Goal: Information Seeking & Learning: Learn about a topic

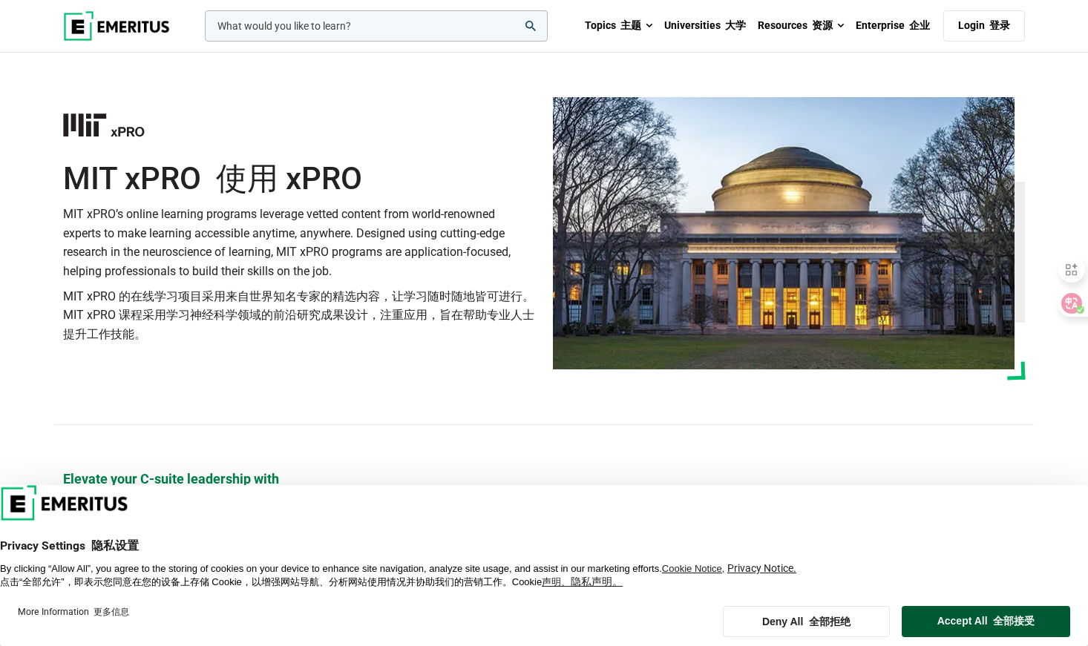
click at [984, 618] on button "Accept All 全部接受" at bounding box center [986, 621] width 168 height 31
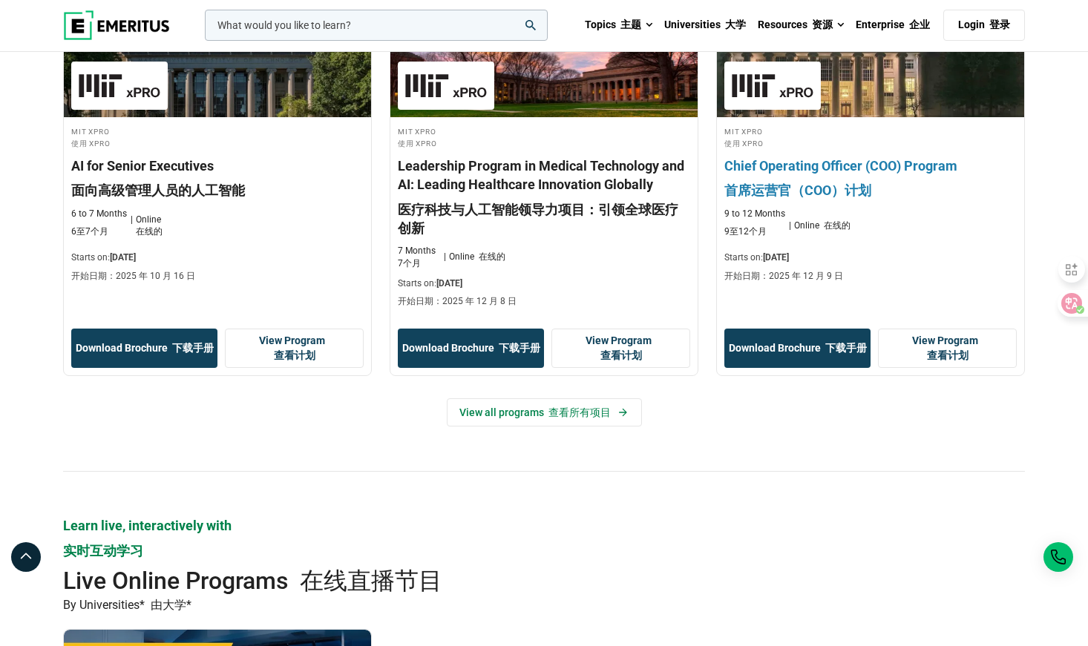
scroll to position [668, 0]
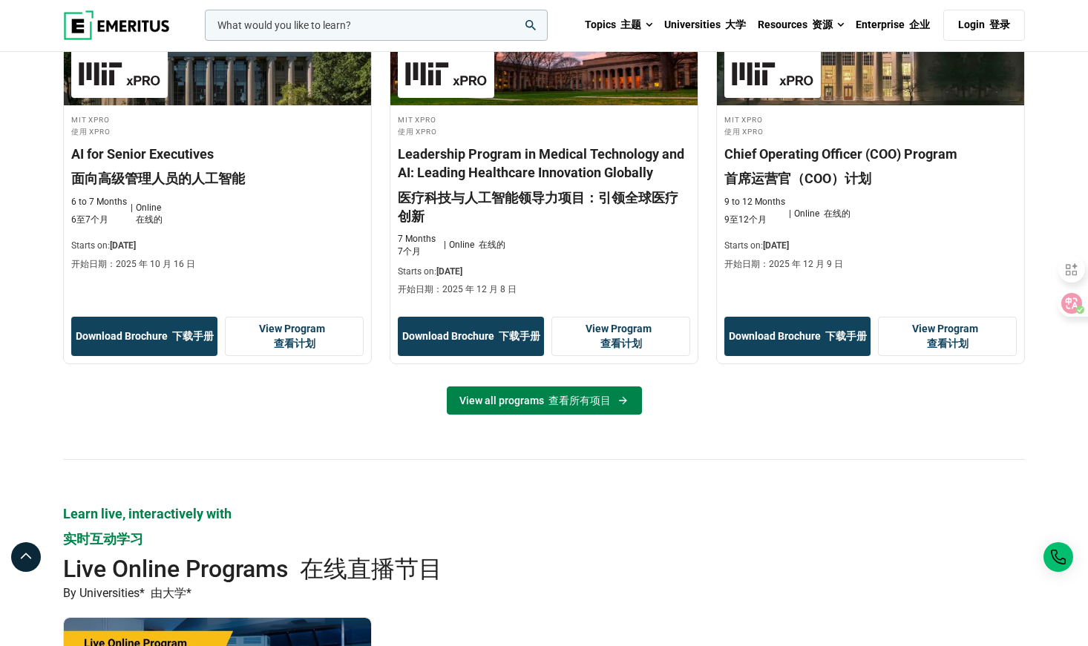
click at [588, 400] on font "查看所有项目" at bounding box center [579, 401] width 62 height 12
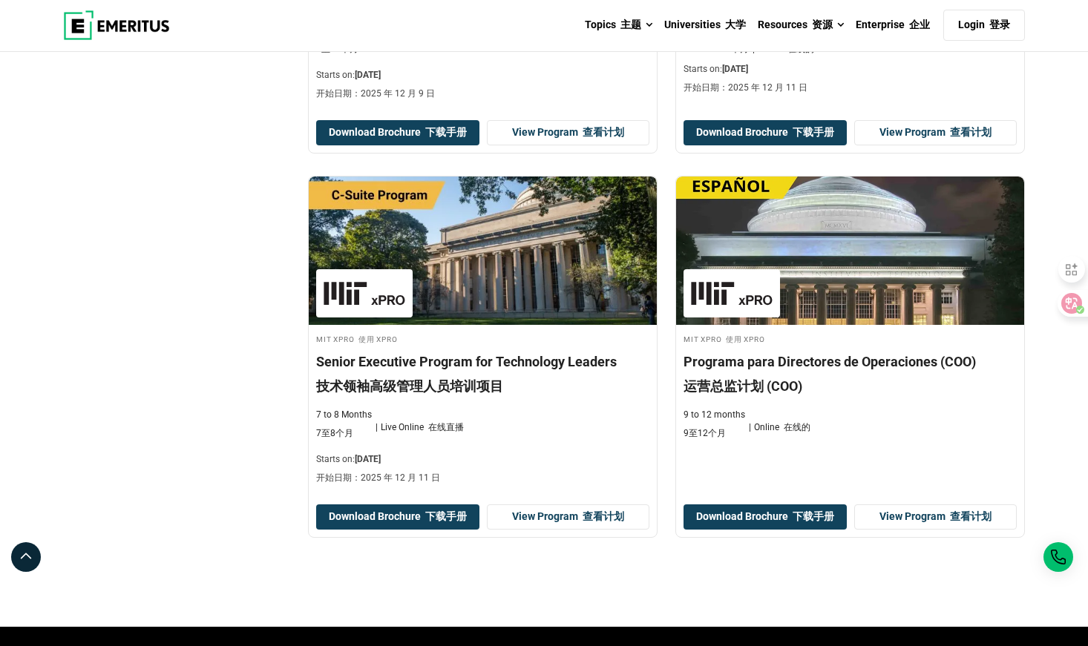
scroll to position [891, 0]
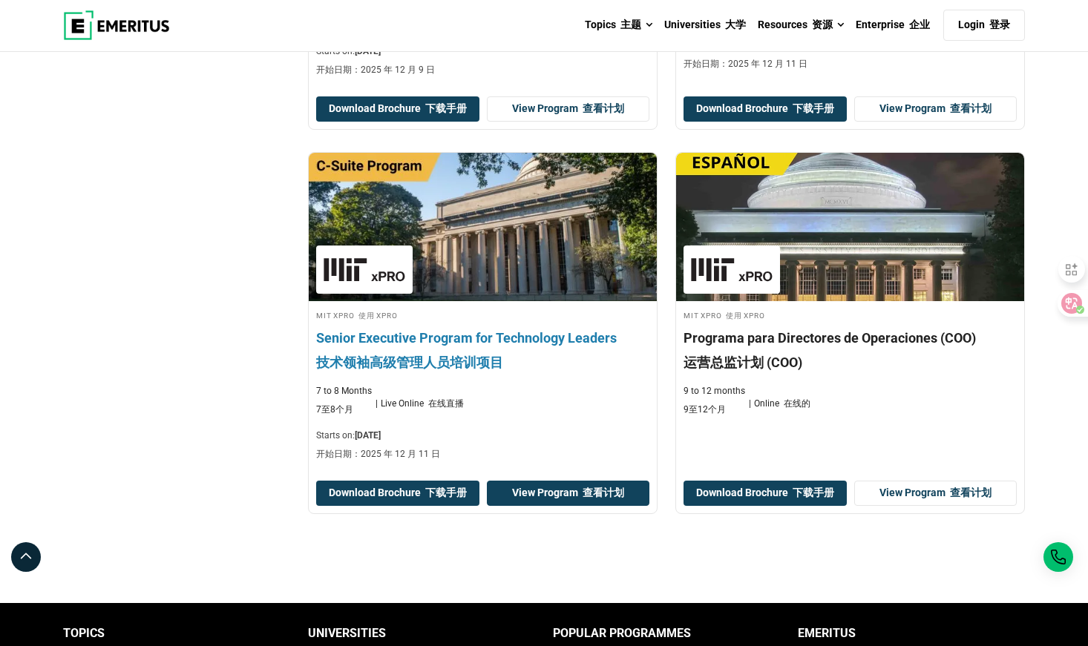
click at [545, 501] on link "View Program 查看计划" at bounding box center [568, 493] width 163 height 25
click at [573, 496] on link "View Program 查看计划" at bounding box center [568, 493] width 163 height 25
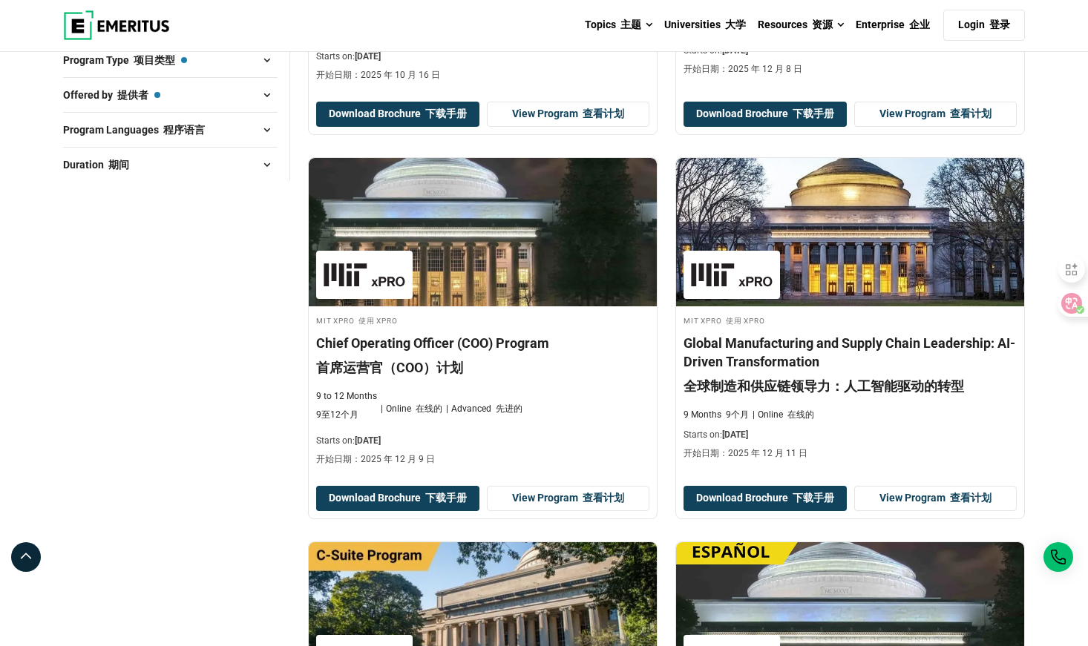
scroll to position [519, 0]
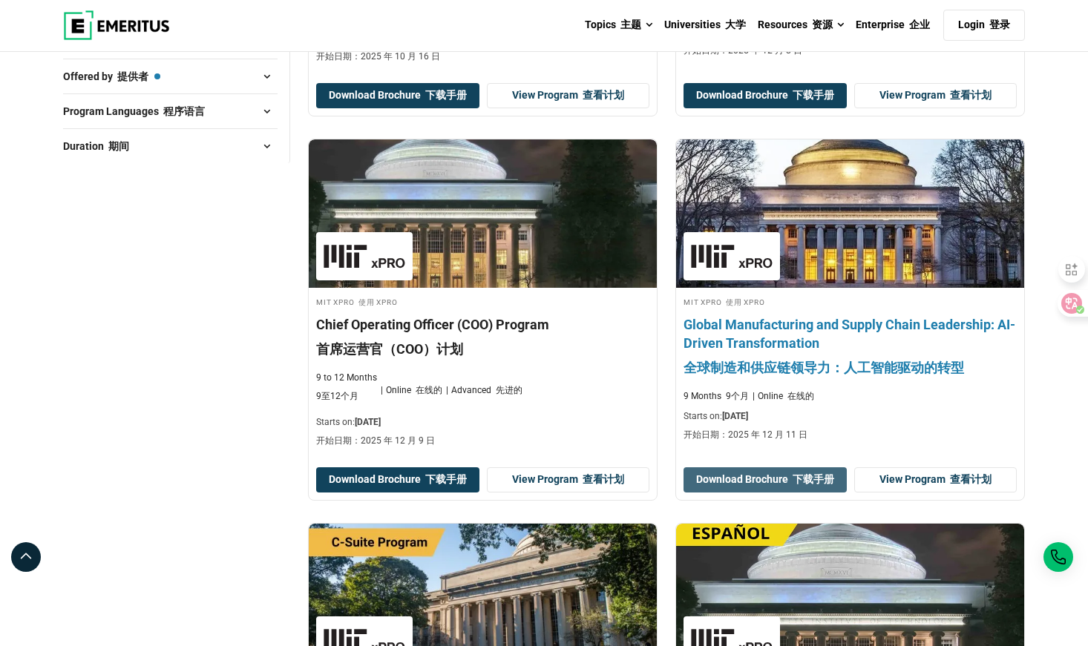
click at [800, 479] on font "下载手册" at bounding box center [814, 479] width 42 height 12
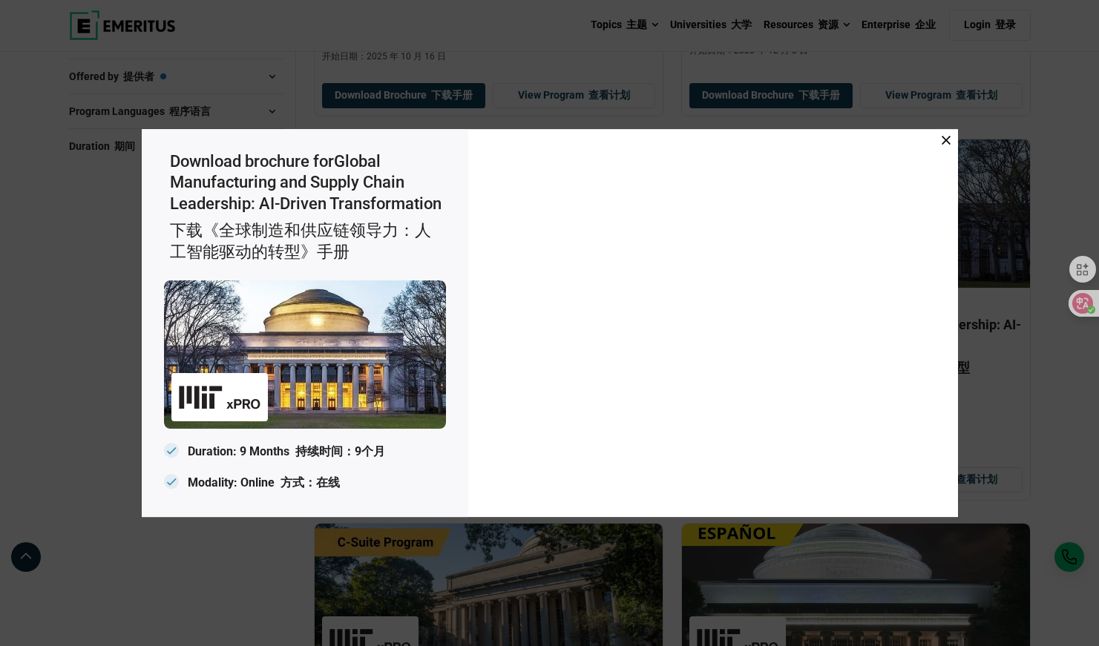
click at [946, 140] on icon at bounding box center [946, 140] width 9 height 9
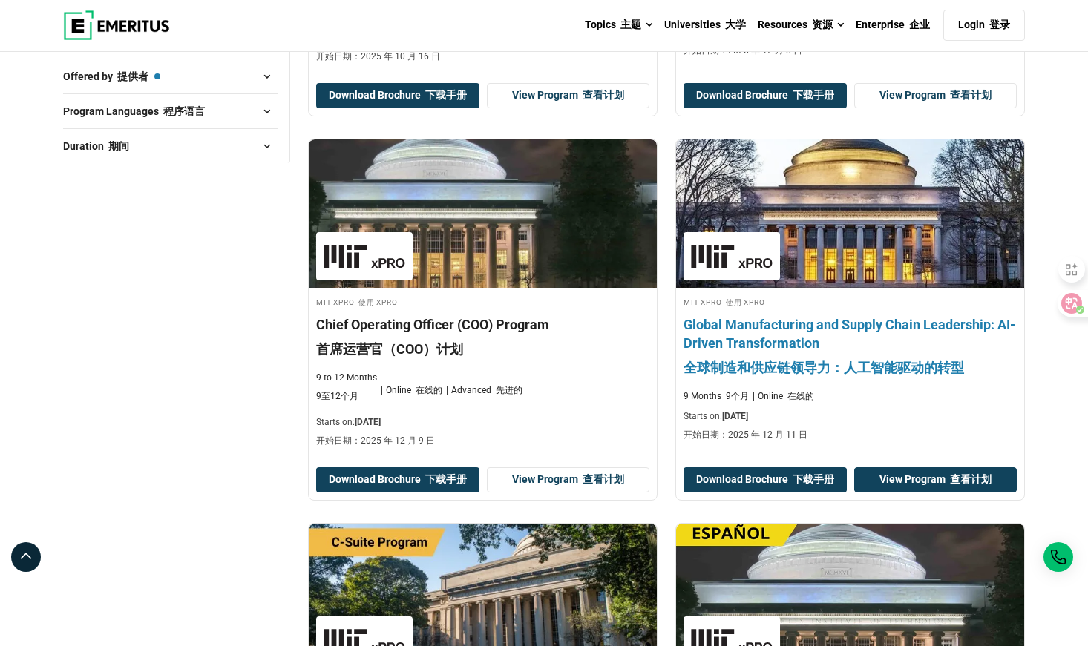
click at [921, 487] on link "View Program 查看计划" at bounding box center [935, 480] width 163 height 25
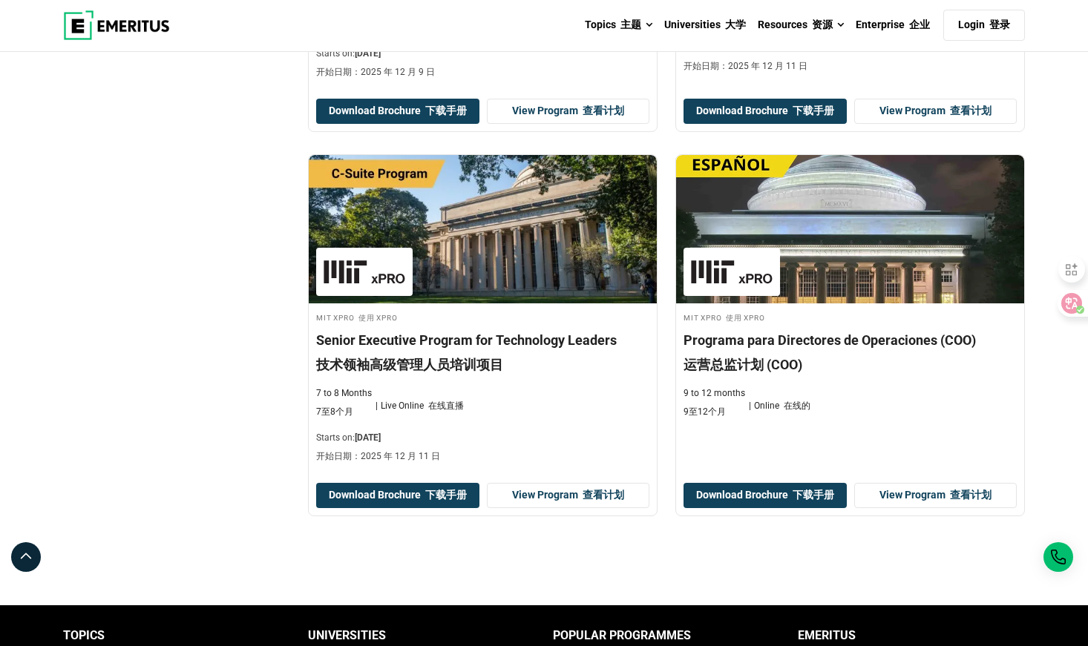
scroll to position [891, 0]
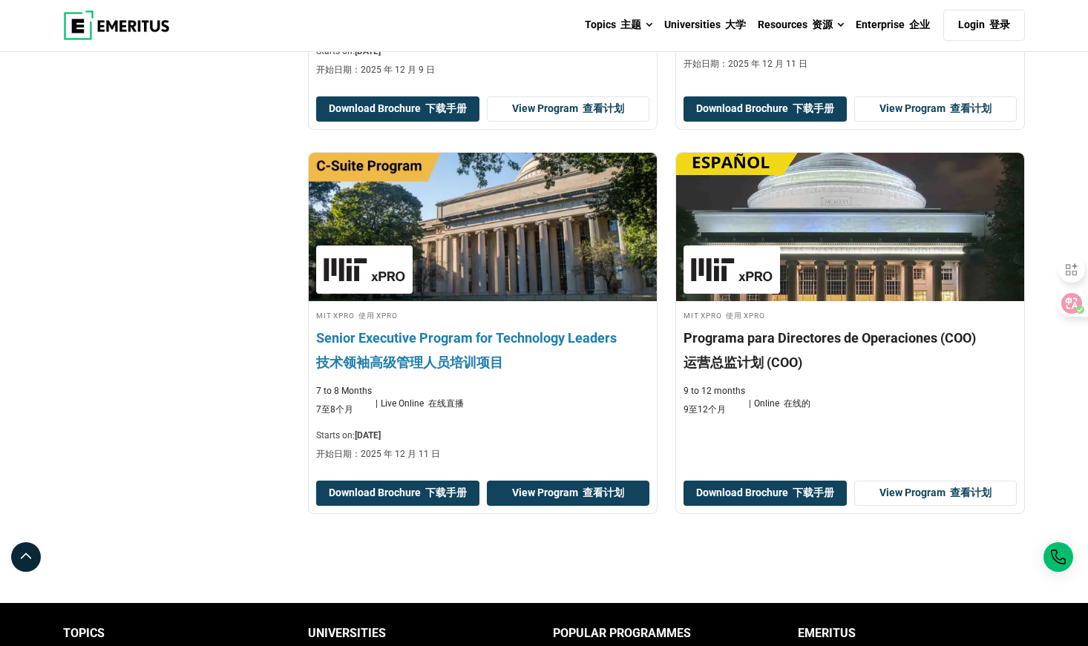
click at [551, 486] on link "View Program 查看计划" at bounding box center [568, 493] width 163 height 25
